Goal: Information Seeking & Learning: Learn about a topic

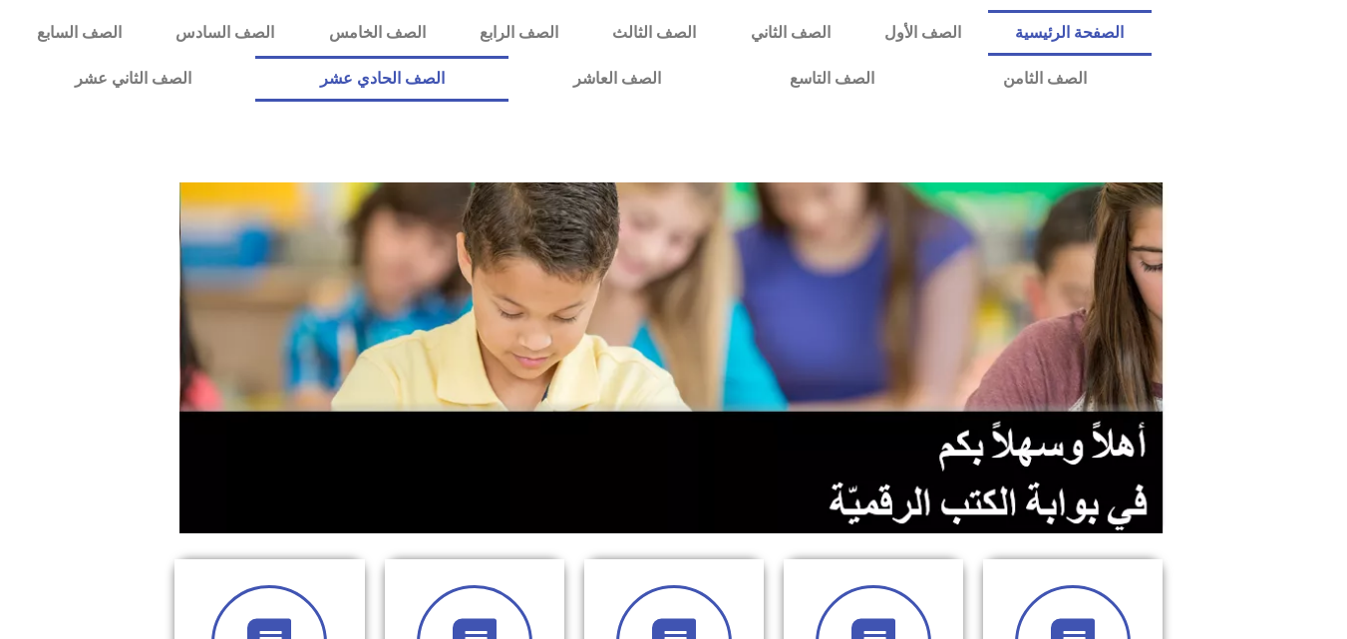
click at [508, 96] on link "الصف الحادي عشر" at bounding box center [381, 79] width 253 height 46
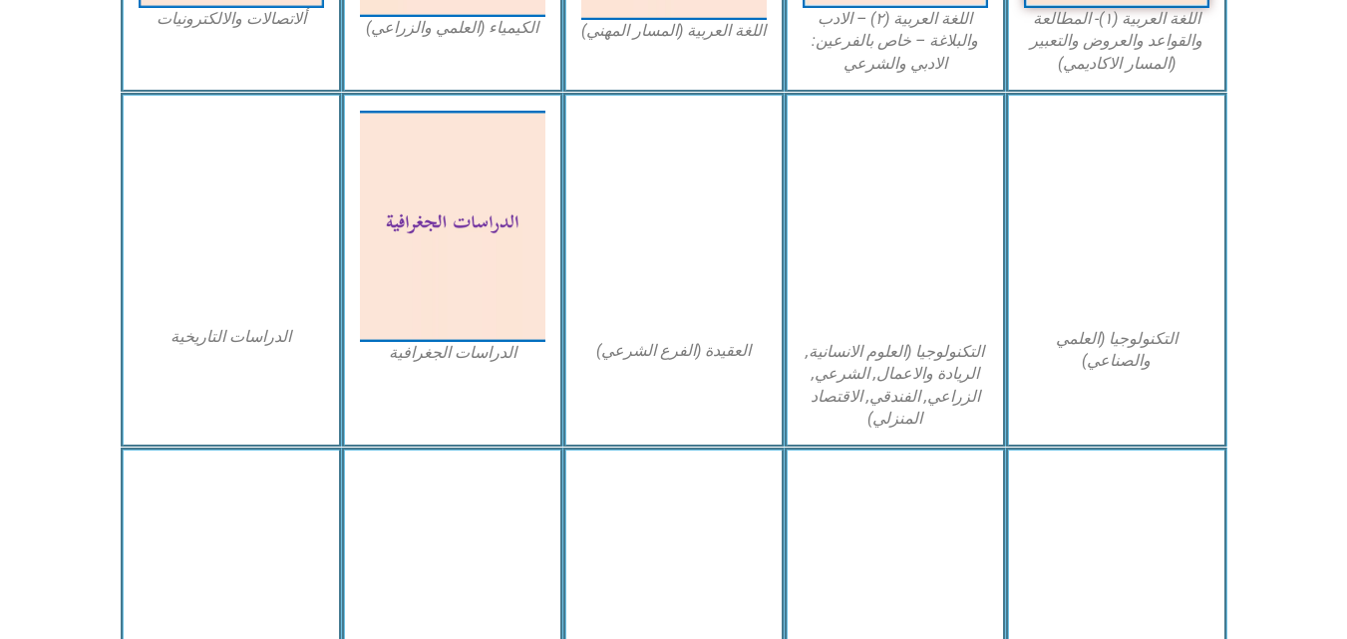
scroll to position [957, 0]
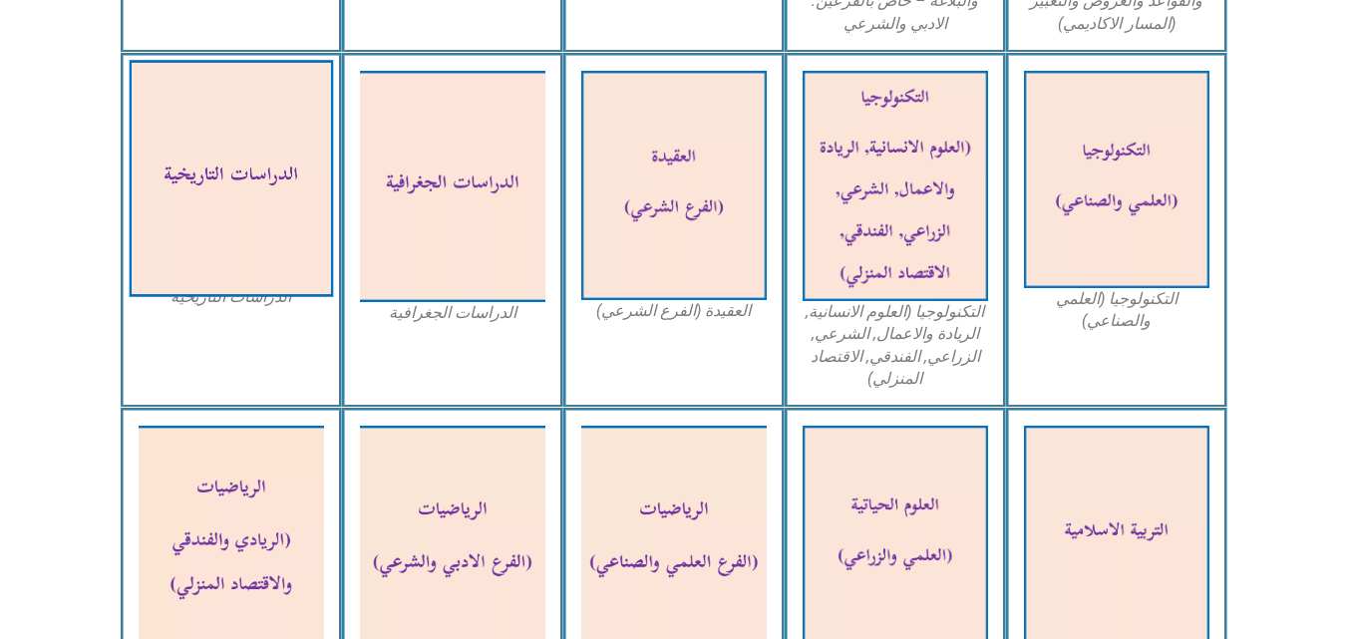
click at [215, 234] on img at bounding box center [231, 178] width 204 height 237
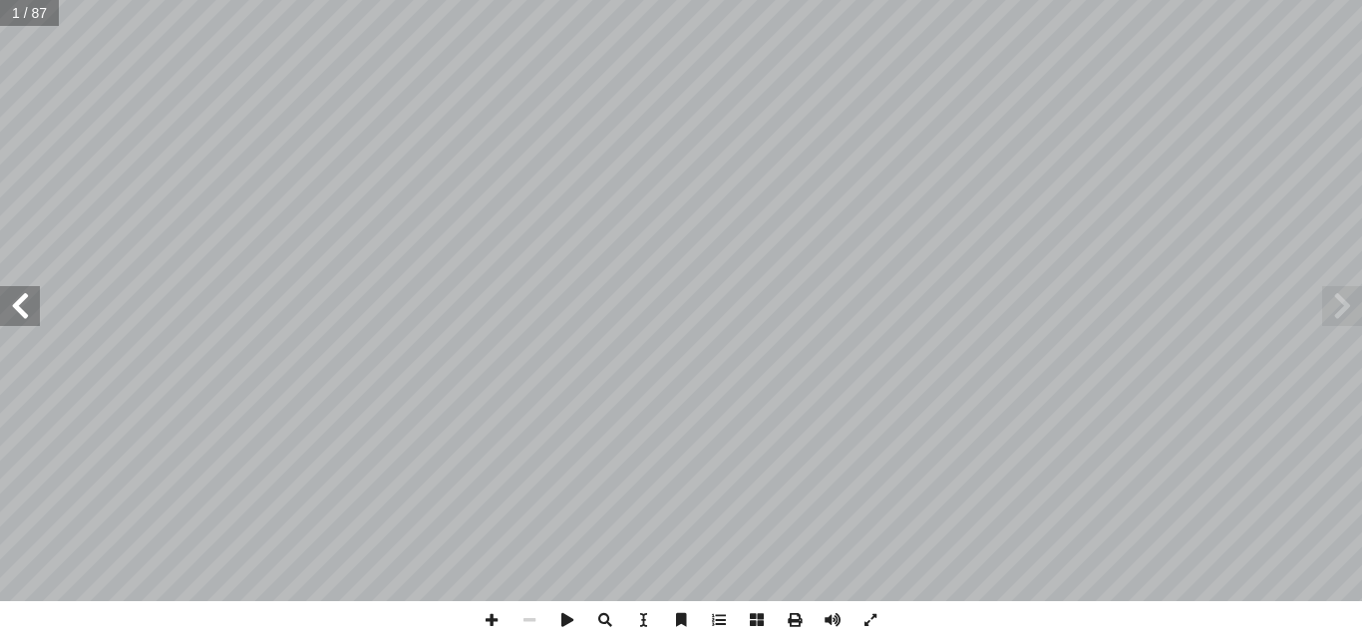
click at [19, 319] on span at bounding box center [20, 306] width 40 height 40
click at [29, 319] on span at bounding box center [20, 306] width 40 height 40
click at [30, 294] on span at bounding box center [20, 306] width 40 height 40
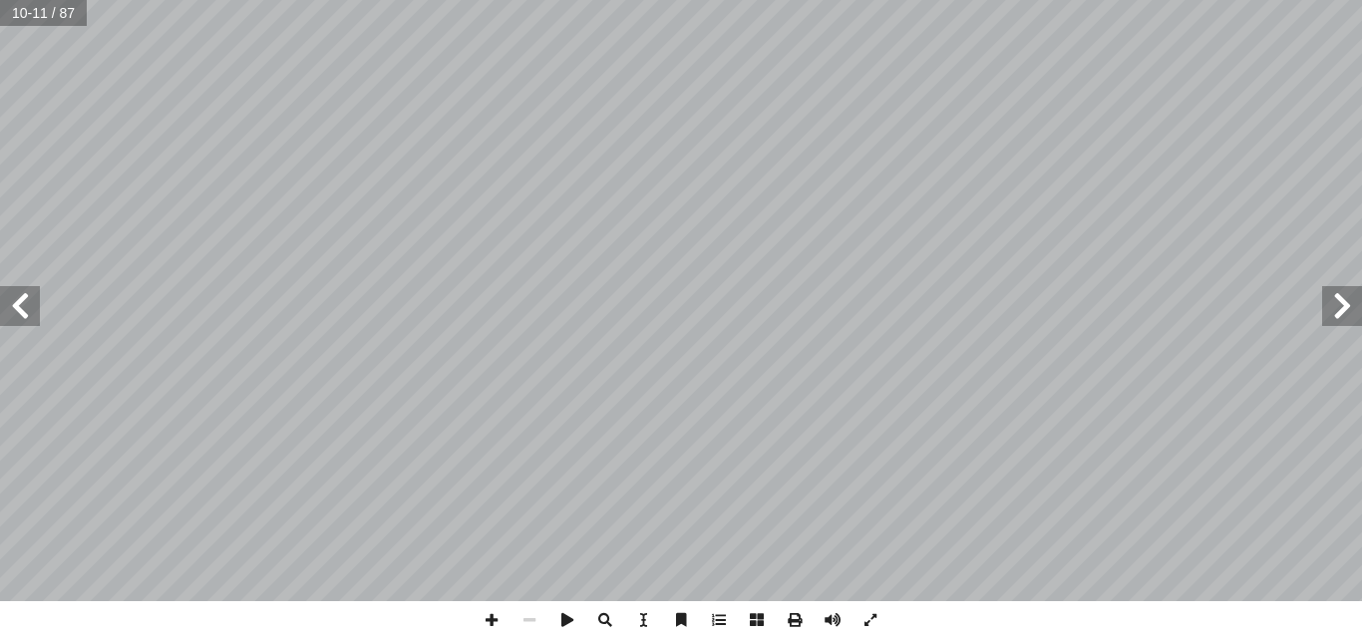
click at [30, 294] on span at bounding box center [20, 306] width 40 height 40
click at [0, 291] on span at bounding box center [20, 306] width 40 height 40
click at [13, 294] on span at bounding box center [20, 306] width 40 height 40
click at [0, 312] on span at bounding box center [20, 306] width 40 height 40
click at [31, 306] on span at bounding box center [20, 306] width 40 height 40
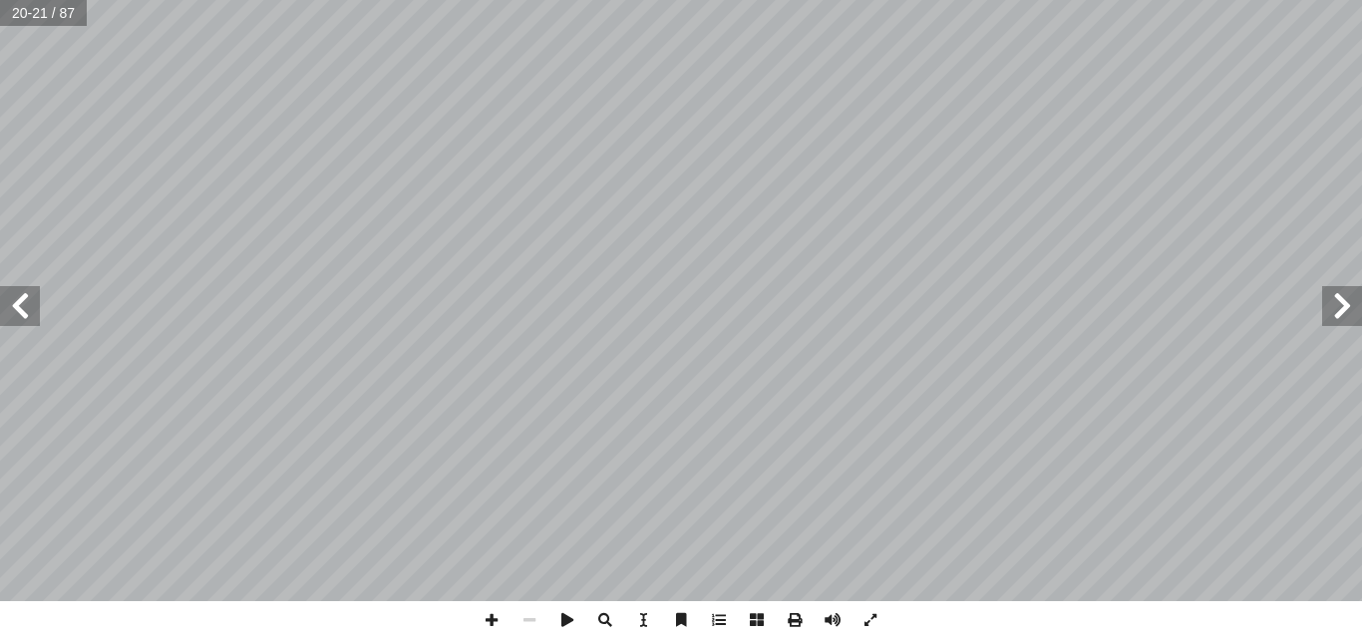
click at [31, 306] on span at bounding box center [20, 306] width 40 height 40
click at [37, 310] on span at bounding box center [20, 306] width 40 height 40
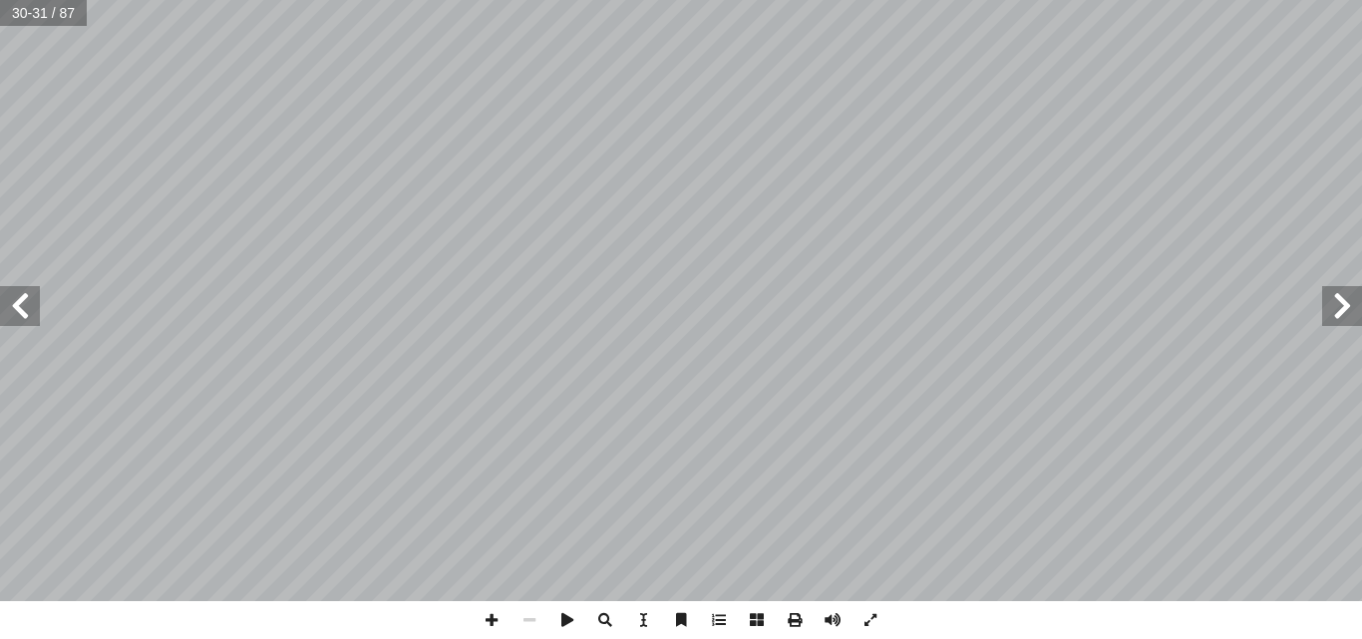
click at [24, 307] on span at bounding box center [20, 306] width 40 height 40
click at [18, 294] on span at bounding box center [20, 306] width 40 height 40
